Goal: Transaction & Acquisition: Purchase product/service

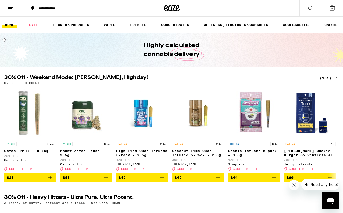
click at [328, 78] on div "(161)" at bounding box center [329, 78] width 19 height 6
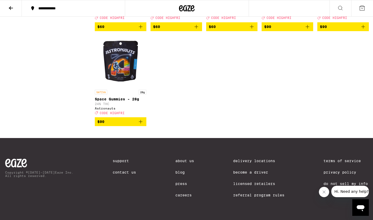
scroll to position [3228, 0]
click at [335, 2] on p "Space Breakers - 28g" at bounding box center [343, 0] width 52 height 4
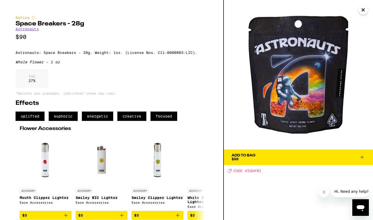
click at [304, 157] on span "Add To Bag $90" at bounding box center [299, 156] width 134 height 7
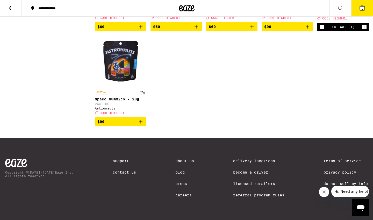
click at [362, 8] on span "1" at bounding box center [362, 8] width 2 height 3
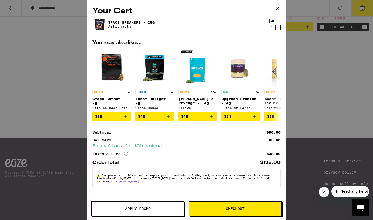
click at [134, 208] on span "Apply Promo" at bounding box center [138, 208] width 26 height 4
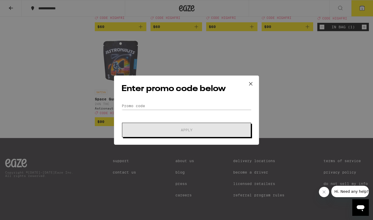
click at [138, 114] on form "Promo Code Apply" at bounding box center [186, 119] width 130 height 35
click at [127, 108] on input "Promo Code" at bounding box center [186, 106] width 130 height 8
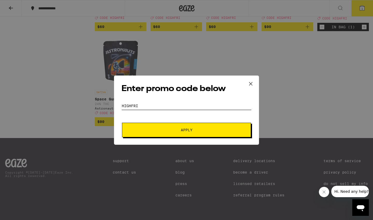
type input "highfri"
click at [176, 128] on button "Apply" at bounding box center [186, 129] width 129 height 15
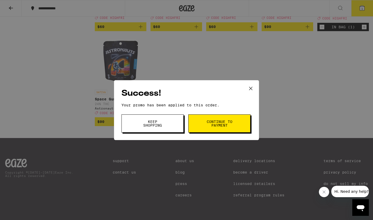
click at [225, 119] on button "Continue to payment" at bounding box center [219, 123] width 62 height 18
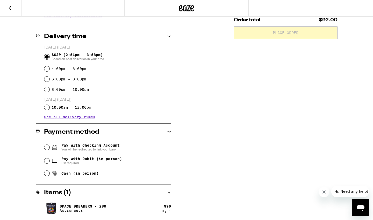
scroll to position [116, 0]
click at [47, 161] on input "Pay with Debit (in person) Pin required" at bounding box center [46, 160] width 5 height 5
radio input "true"
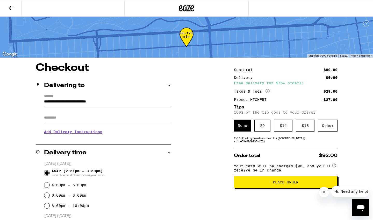
scroll to position [0, 0]
click at [329, 127] on div "Other" at bounding box center [327, 125] width 19 height 12
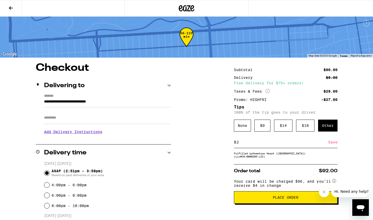
type input "2"
click at [331, 143] on div "Save" at bounding box center [332, 141] width 9 height 11
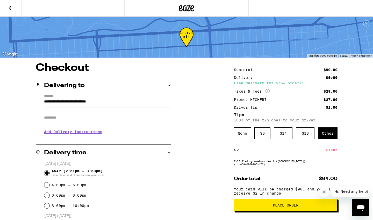
click at [331, 151] on div "Clear" at bounding box center [332, 149] width 12 height 11
